Goal: Find contact information: Find contact information

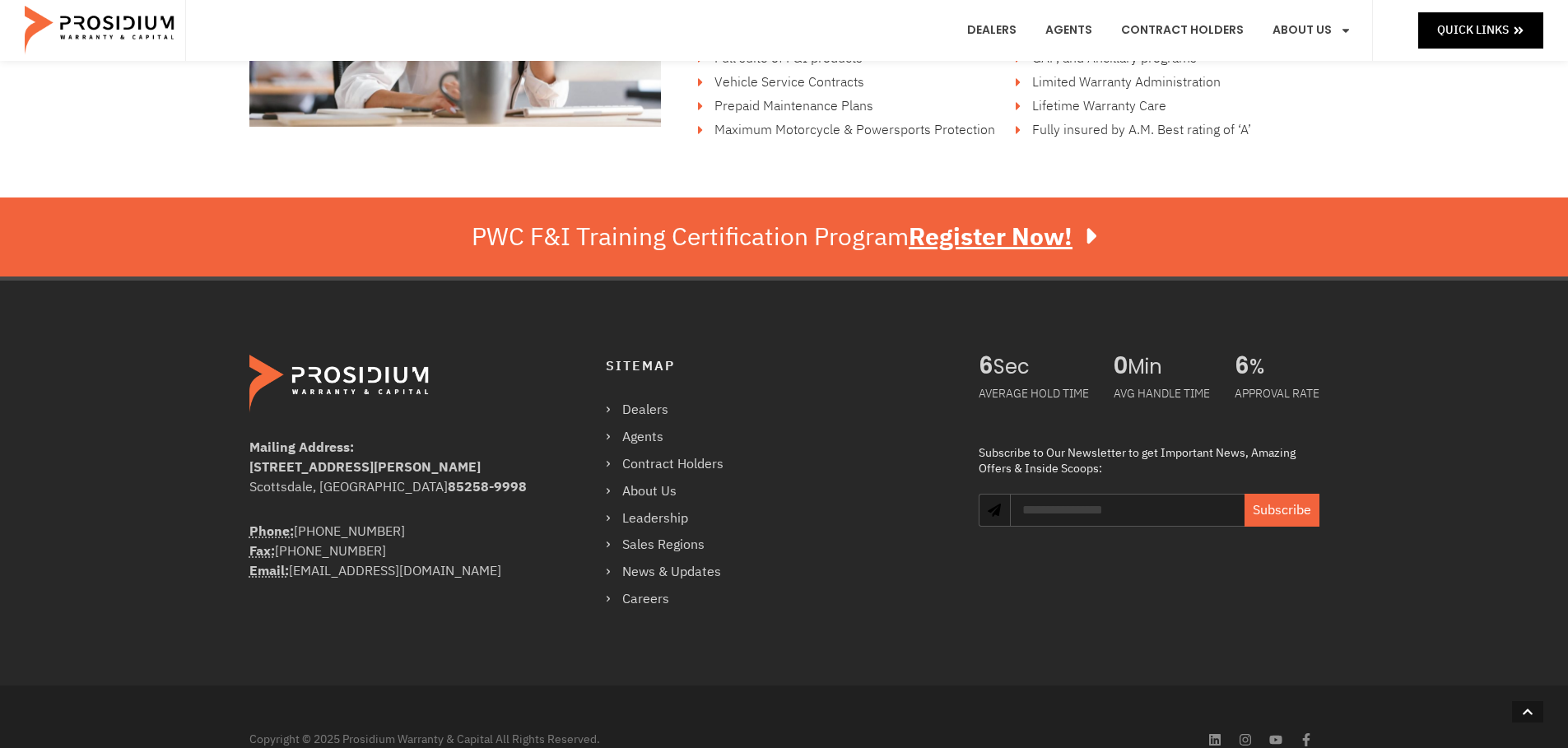
scroll to position [2883, 0]
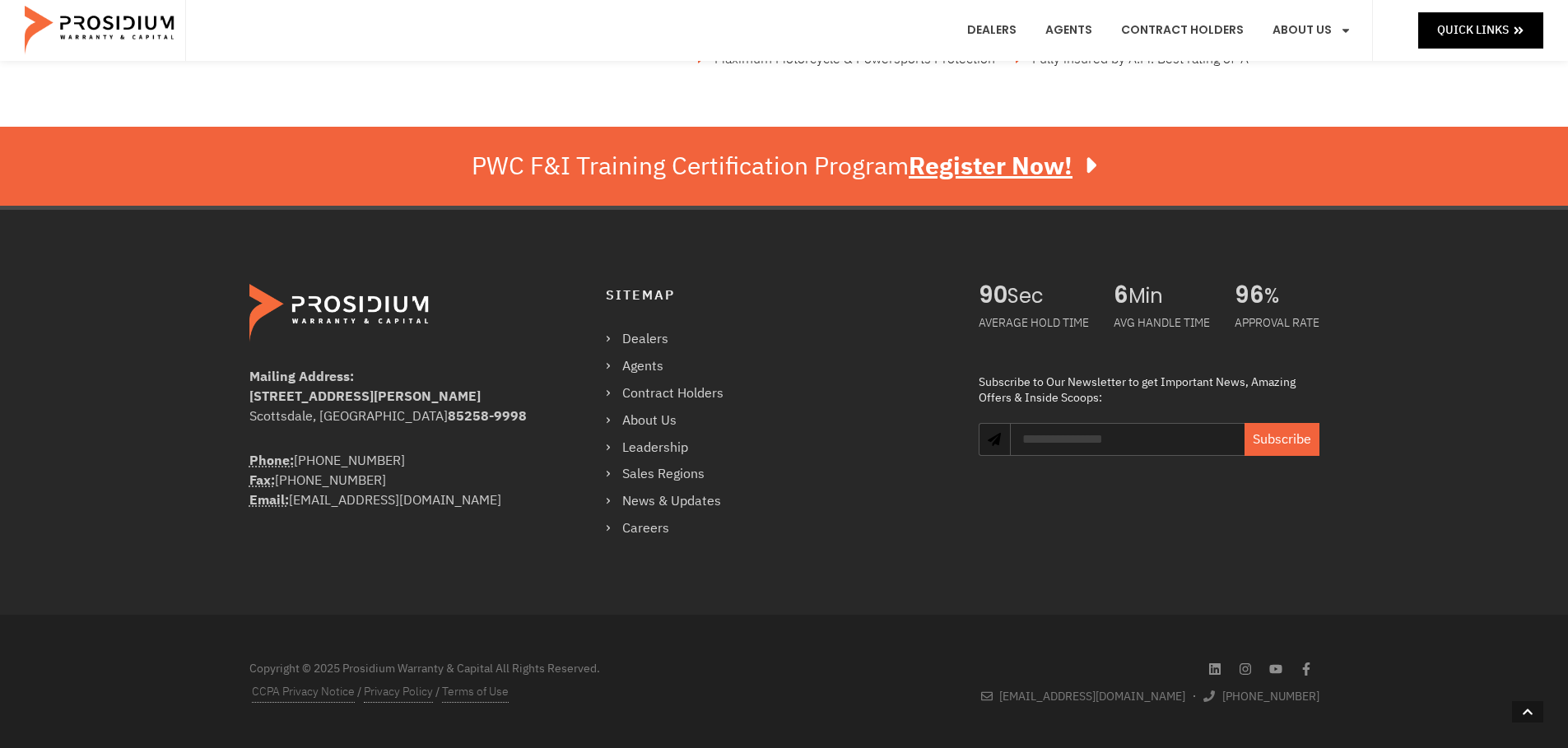
drag, startPoint x: 286, startPoint y: 479, endPoint x: 391, endPoint y: 481, distance: 105.0
click at [391, 481] on div "Phone: [PHONE_NUMBER] Fax: [PHONE_NUMBER] Email: [EMAIL_ADDRESS][DOMAIN_NAME]" at bounding box center [394, 480] width 290 height 59
click at [377, 463] on div "Phone: [PHONE_NUMBER] Fax: [PHONE_NUMBER] Email: [EMAIL_ADDRESS][DOMAIN_NAME]" at bounding box center [394, 480] width 290 height 59
drag, startPoint x: 424, startPoint y: 460, endPoint x: 265, endPoint y: 457, distance: 159.0
click at [265, 457] on div "Phone: [PHONE_NUMBER] Fax: [PHONE_NUMBER] Email: [EMAIL_ADDRESS][DOMAIN_NAME]" at bounding box center [394, 480] width 290 height 59
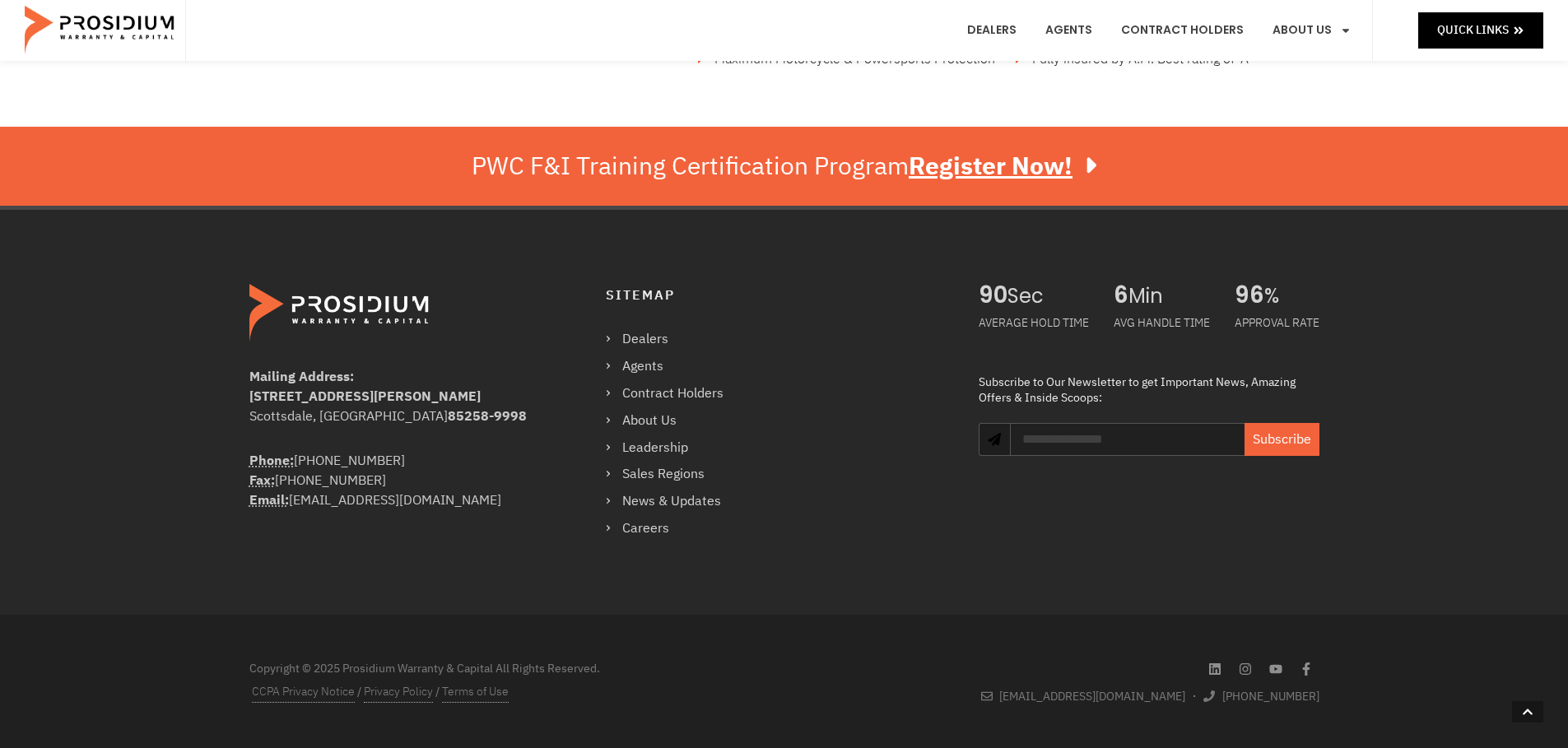
click at [299, 463] on div "Phone: [PHONE_NUMBER] Fax: [PHONE_NUMBER] Email: [EMAIL_ADDRESS][DOMAIN_NAME]" at bounding box center [394, 480] width 290 height 59
click at [421, 463] on div "Phone: [PHONE_NUMBER] Fax: [PHONE_NUMBER] Email: [EMAIL_ADDRESS][DOMAIN_NAME]" at bounding box center [394, 480] width 290 height 59
click at [413, 461] on div "Phone: [PHONE_NUMBER] Fax: [PHONE_NUMBER] Email: [EMAIL_ADDRESS][DOMAIN_NAME]" at bounding box center [394, 480] width 290 height 59
click at [407, 462] on div "Phone: [PHONE_NUMBER] Fax: [PHONE_NUMBER] Email: [EMAIL_ADDRESS][DOMAIN_NAME]" at bounding box center [394, 480] width 290 height 59
click at [376, 461] on div "Phone: [PHONE_NUMBER] Fax: [PHONE_NUMBER] Email: [EMAIL_ADDRESS][DOMAIN_NAME]" at bounding box center [394, 480] width 290 height 59
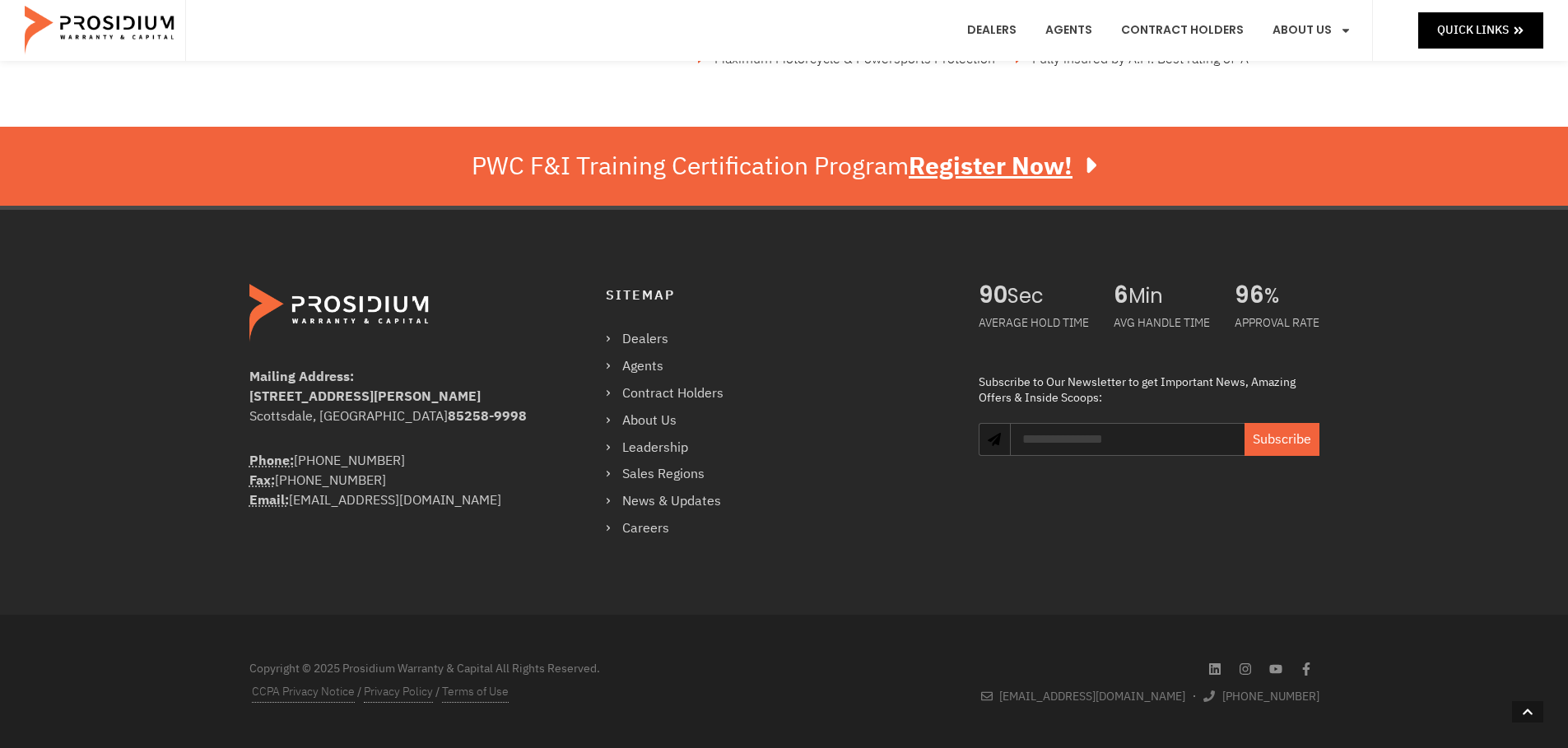
click at [242, 456] on div "Mailing Address: [STREET_ADDRESS][PERSON_NAME] Phone: [PHONE_NUMBER] Fax: [PHON…" at bounding box center [598, 412] width 714 height 273
click at [247, 457] on div "Mailing Address: [STREET_ADDRESS][PERSON_NAME] Phone: [PHONE_NUMBER] Fax: [PHON…" at bounding box center [598, 412] width 714 height 273
drag, startPoint x: 249, startPoint y: 457, endPoint x: 405, endPoint y: 462, distance: 156.1
click at [405, 462] on div "Phone: [PHONE_NUMBER] Fax: [PHONE_NUMBER] Email: [EMAIL_ADDRESS][DOMAIN_NAME]" at bounding box center [394, 480] width 290 height 59
copy div "Phone: [PHONE_NUMBER]"
